Goal: Transaction & Acquisition: Purchase product/service

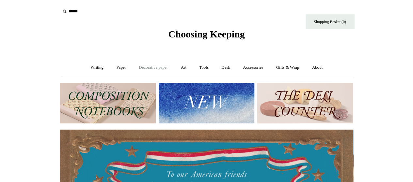
click at [161, 67] on link "Decorative paper +" at bounding box center [153, 67] width 41 height 17
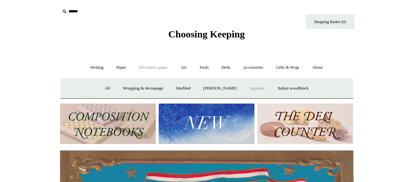
click at [260, 88] on link "Japanese" at bounding box center [257, 88] width 27 height 17
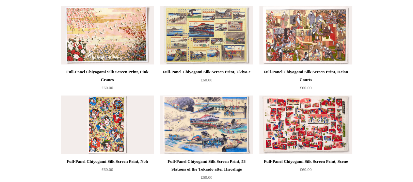
scroll to position [261, 0]
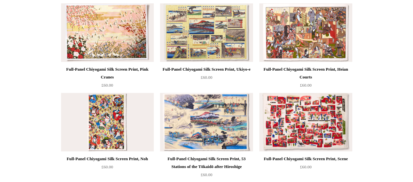
click at [87, 37] on img at bounding box center [107, 32] width 93 height 59
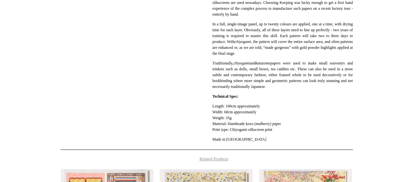
scroll to position [294, 0]
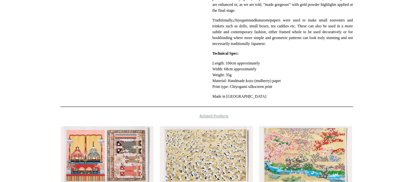
drag, startPoint x: 263, startPoint y: 68, endPoint x: 223, endPoint y: 64, distance: 40.3
click at [223, 64] on p "Length: 100cm approximately Width: 68cm approximately Weight: 35g Material: Han…" at bounding box center [282, 74] width 140 height 29
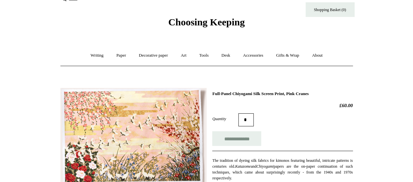
scroll to position [1, 0]
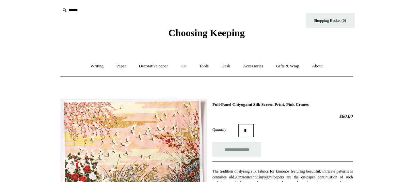
click at [180, 65] on link "Art +" at bounding box center [183, 66] width 17 height 17
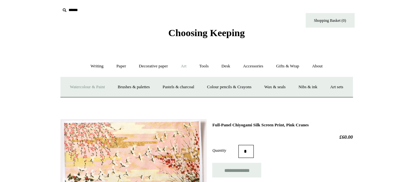
click at [111, 88] on link "Watercolour & Paint" at bounding box center [87, 87] width 47 height 17
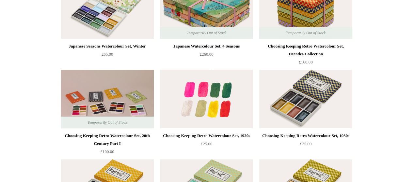
scroll to position [205, 0]
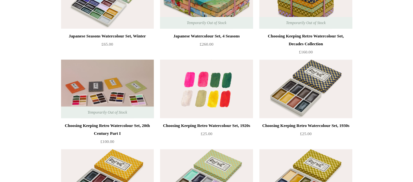
click at [222, 104] on img at bounding box center [206, 89] width 93 height 59
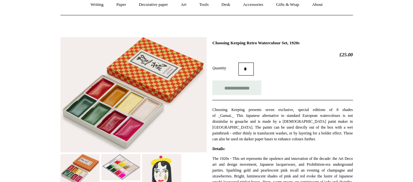
scroll to position [65, 0]
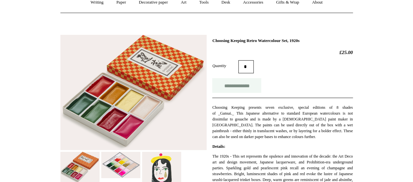
click at [235, 88] on input "**********" at bounding box center [236, 85] width 49 height 15
type input "**********"
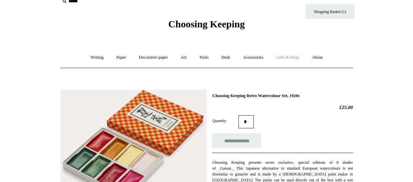
scroll to position [0, 0]
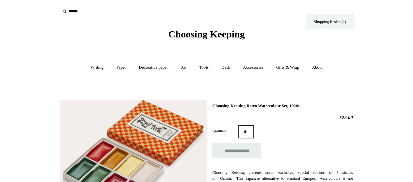
click at [331, 22] on link "Shopping Basket (1)" at bounding box center [329, 21] width 49 height 15
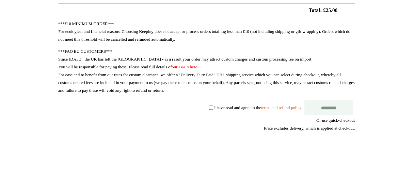
scroll to position [130, 0]
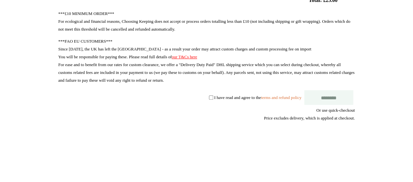
click at [198, 98] on div "***£10 MINIMUM ORDER*** For ecological and financial reasons, Choosing Keeping …" at bounding box center [206, 92] width 296 height 164
select select "**********"
type input "********"
select select "*******"
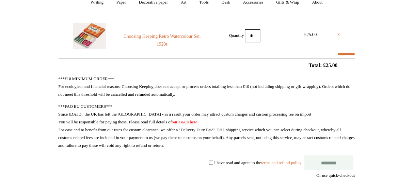
scroll to position [0, 0]
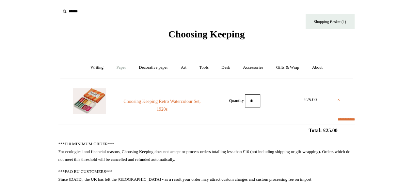
click at [122, 67] on link "Paper +" at bounding box center [121, 67] width 22 height 17
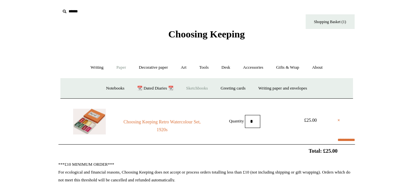
click at [205, 86] on link "Sketchbooks +" at bounding box center [196, 88] width 33 height 17
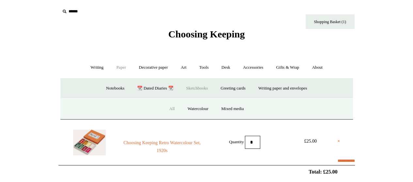
click at [171, 110] on link "All" at bounding box center [171, 108] width 17 height 17
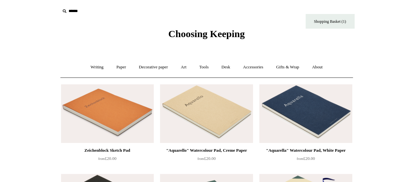
scroll to position [4, 0]
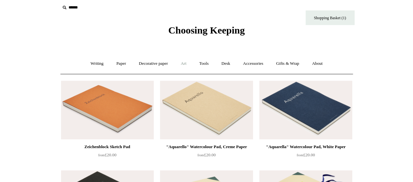
click at [183, 65] on link "Art +" at bounding box center [183, 63] width 17 height 17
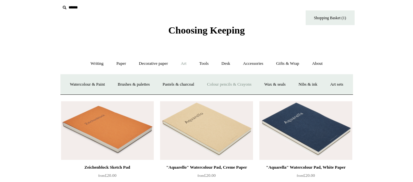
click at [239, 84] on link "Colour pencils & Crayons" at bounding box center [229, 84] width 56 height 17
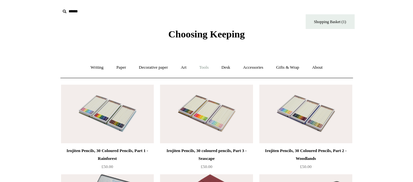
click at [202, 71] on link "Tools +" at bounding box center [203, 67] width 21 height 17
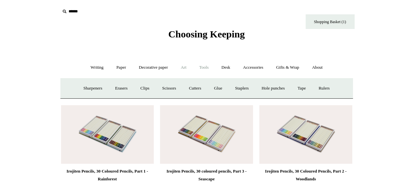
click at [184, 68] on link "Art +" at bounding box center [183, 67] width 17 height 17
click at [291, 87] on link "Wax & seals" at bounding box center [274, 88] width 33 height 17
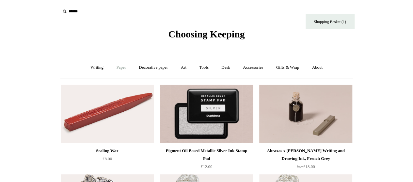
click at [115, 67] on link "Paper +" at bounding box center [121, 67] width 22 height 17
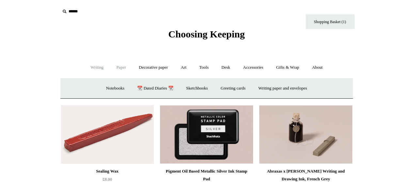
click at [97, 70] on link "Writing +" at bounding box center [96, 67] width 25 height 17
click at [196, 88] on link "Mechanical pencils +" at bounding box center [205, 88] width 45 height 17
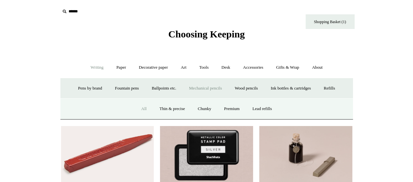
click at [136, 112] on link "All" at bounding box center [143, 108] width 17 height 17
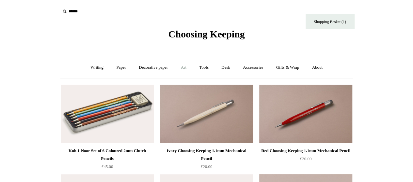
click at [181, 68] on link "Art +" at bounding box center [183, 67] width 17 height 17
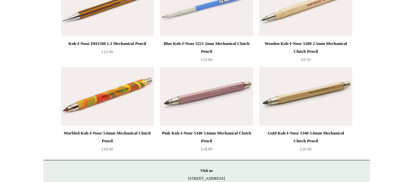
scroll to position [1476, 0]
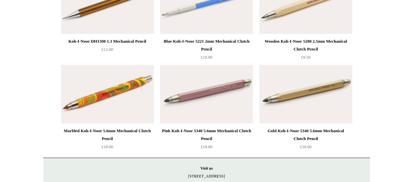
click at [220, 28] on img at bounding box center [206, 4] width 93 height 59
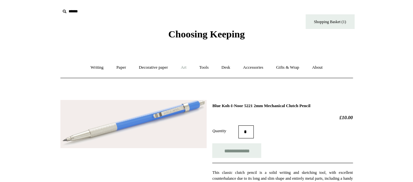
click at [188, 69] on link "Art +" at bounding box center [183, 67] width 17 height 17
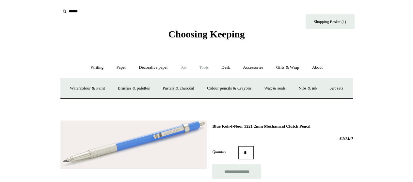
click at [205, 69] on link "Tools +" at bounding box center [203, 67] width 21 height 17
click at [264, 68] on link "Accessories +" at bounding box center [253, 67] width 32 height 17
click at [86, 89] on link "Personal Accessories +" at bounding box center [95, 88] width 47 height 17
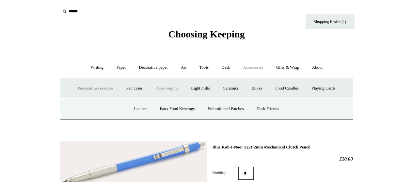
click at [163, 87] on link "Paperweights +" at bounding box center [166, 88] width 35 height 17
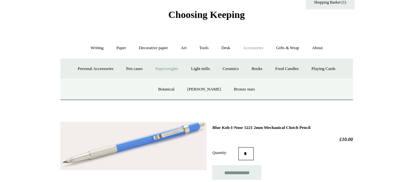
scroll to position [33, 0]
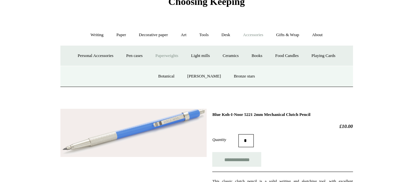
click at [167, 56] on link "Paperweights -" at bounding box center [166, 55] width 35 height 17
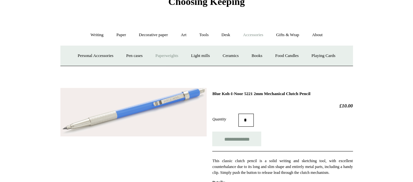
click at [167, 56] on link "Paperweights +" at bounding box center [166, 55] width 35 height 17
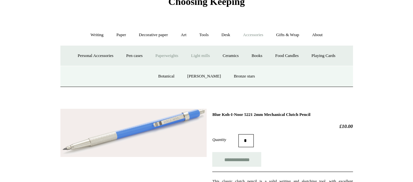
click at [206, 53] on link "Light mills" at bounding box center [200, 55] width 30 height 17
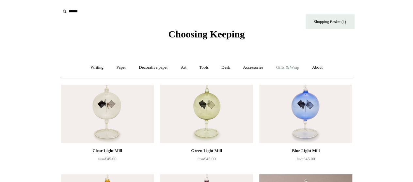
click at [295, 67] on link "Gifts & Wrap +" at bounding box center [287, 67] width 35 height 17
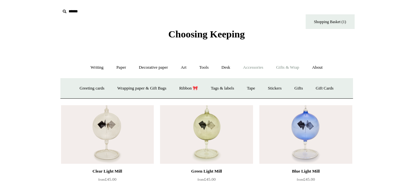
click at [247, 66] on link "Accessories +" at bounding box center [253, 67] width 32 height 17
click at [93, 88] on link "Personal Accessories +" at bounding box center [95, 88] width 47 height 17
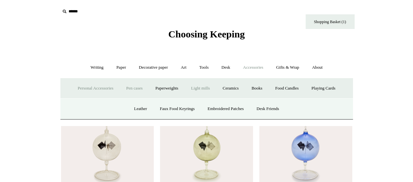
click at [132, 90] on link "Pen cases" at bounding box center [134, 88] width 28 height 17
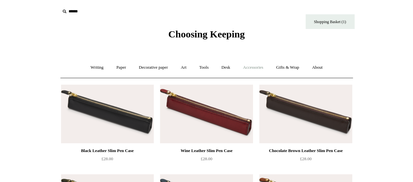
click at [259, 71] on link "Accessories +" at bounding box center [253, 67] width 32 height 17
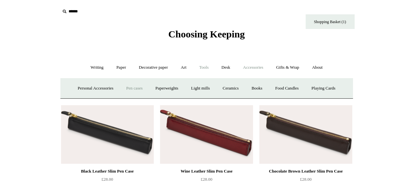
click at [213, 71] on link "Tools +" at bounding box center [203, 67] width 21 height 17
click at [141, 87] on link "Clips +" at bounding box center [144, 88] width 21 height 17
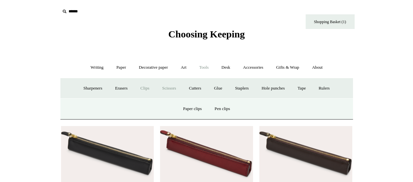
click at [170, 88] on link "Scissors" at bounding box center [169, 88] width 26 height 17
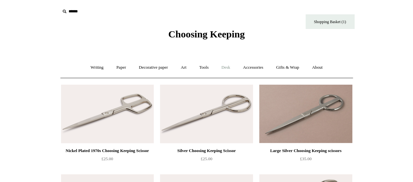
click at [225, 70] on link "Desk +" at bounding box center [225, 67] width 21 height 17
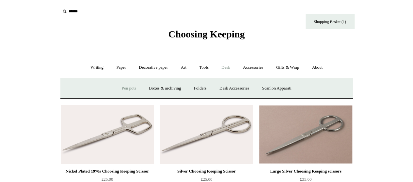
click at [133, 88] on link "Pen pots" at bounding box center [129, 88] width 26 height 17
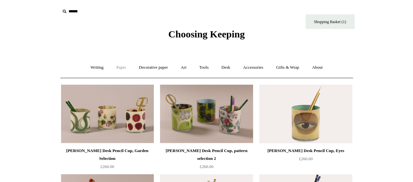
click at [113, 67] on link "Paper +" at bounding box center [121, 67] width 22 height 17
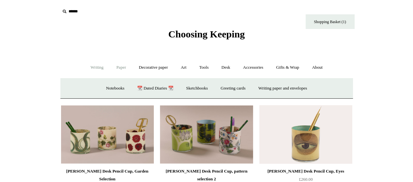
click at [100, 67] on link "Writing +" at bounding box center [96, 67] width 25 height 17
click at [240, 88] on link "Wood pencils +" at bounding box center [246, 88] width 35 height 17
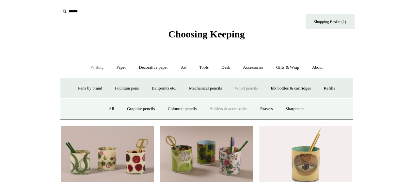
click at [223, 109] on link "Holders & accessories" at bounding box center [228, 108] width 50 height 17
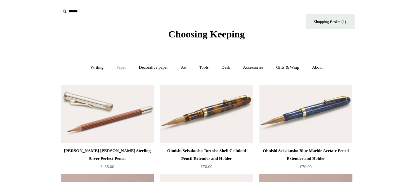
click at [124, 68] on link "Paper +" at bounding box center [121, 67] width 22 height 17
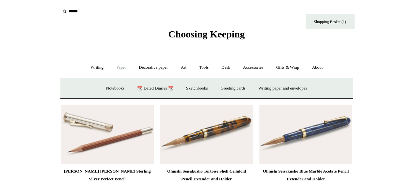
click at [123, 69] on link "Paper -" at bounding box center [121, 67] width 22 height 17
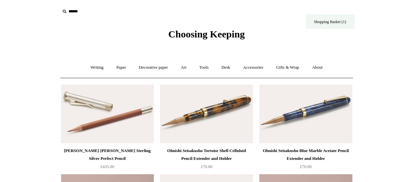
click at [324, 23] on link "Shopping Basket (1)" at bounding box center [329, 21] width 49 height 15
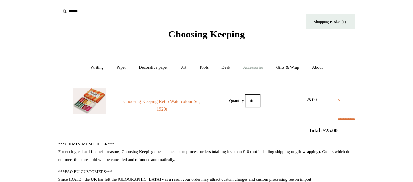
select select "**********"
type input "********"
select select "*******"
click at [206, 68] on link "Tools +" at bounding box center [203, 67] width 21 height 17
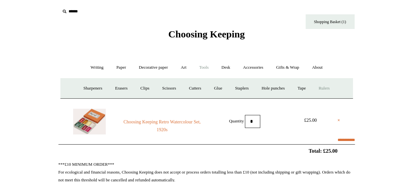
click at [333, 88] on link "Rulers" at bounding box center [323, 88] width 23 height 17
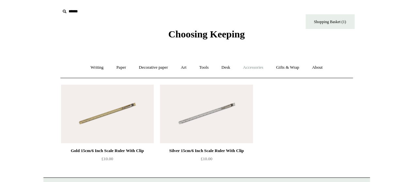
click at [265, 69] on link "Accessories +" at bounding box center [253, 67] width 32 height 17
